Goal: Task Accomplishment & Management: Manage account settings

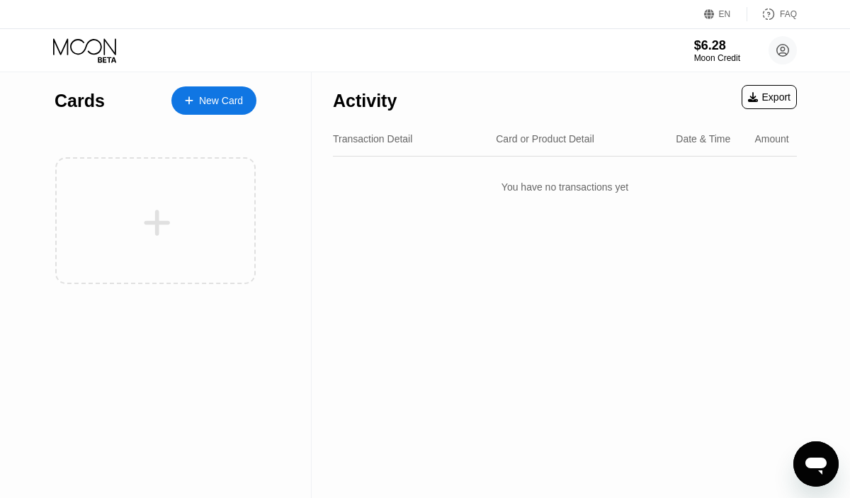
click at [437, 42] on div "$6.28 Moon Credit [PERSON_NAME] [EMAIL_ADDRESS][DOMAIN_NAME]  Home Settings Su…" at bounding box center [425, 50] width 850 height 42
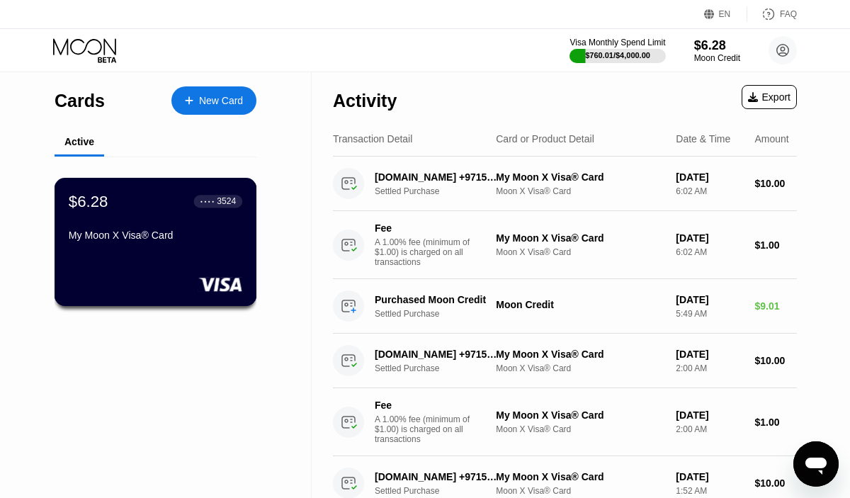
click at [200, 251] on div "$6.28 ● ● ● ● 3524 My Moon X Visa® Card" at bounding box center [156, 242] width 203 height 128
